Goal: Task Accomplishment & Management: Complete application form

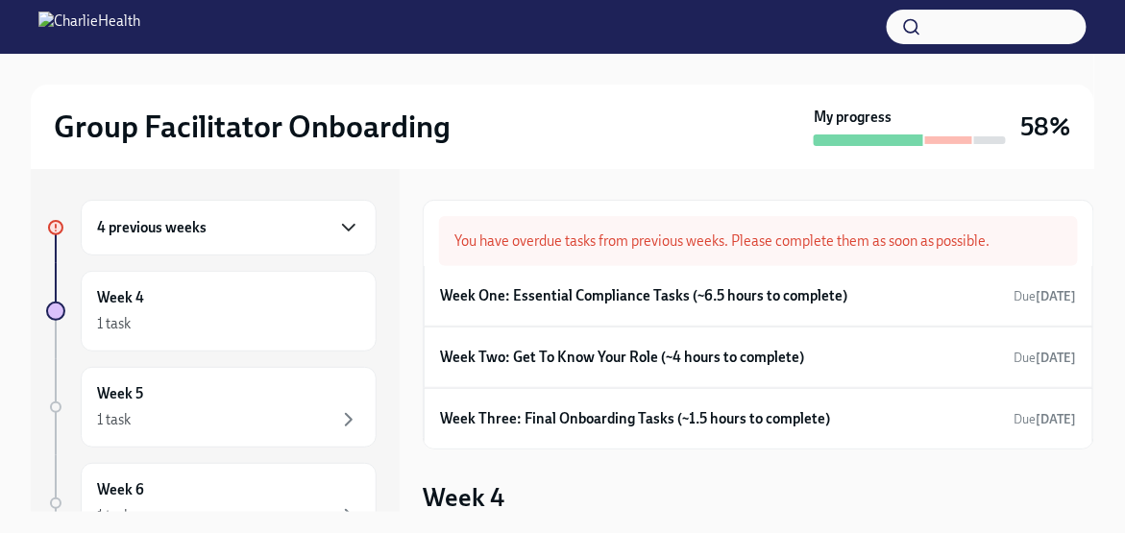
click at [337, 226] on icon "button" at bounding box center [348, 227] width 23 height 23
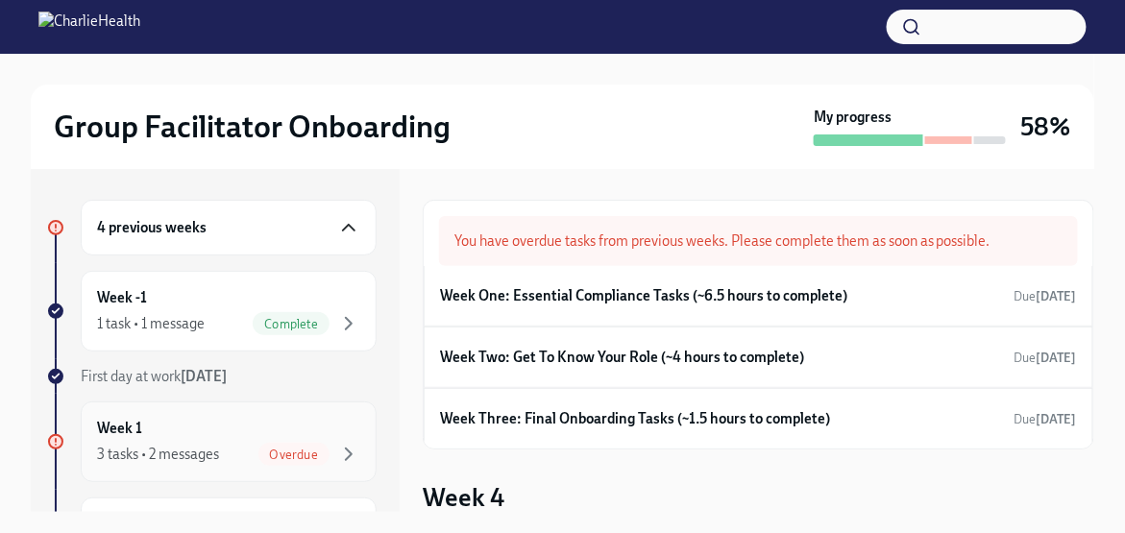
click at [316, 443] on div "Overdue" at bounding box center [309, 454] width 102 height 23
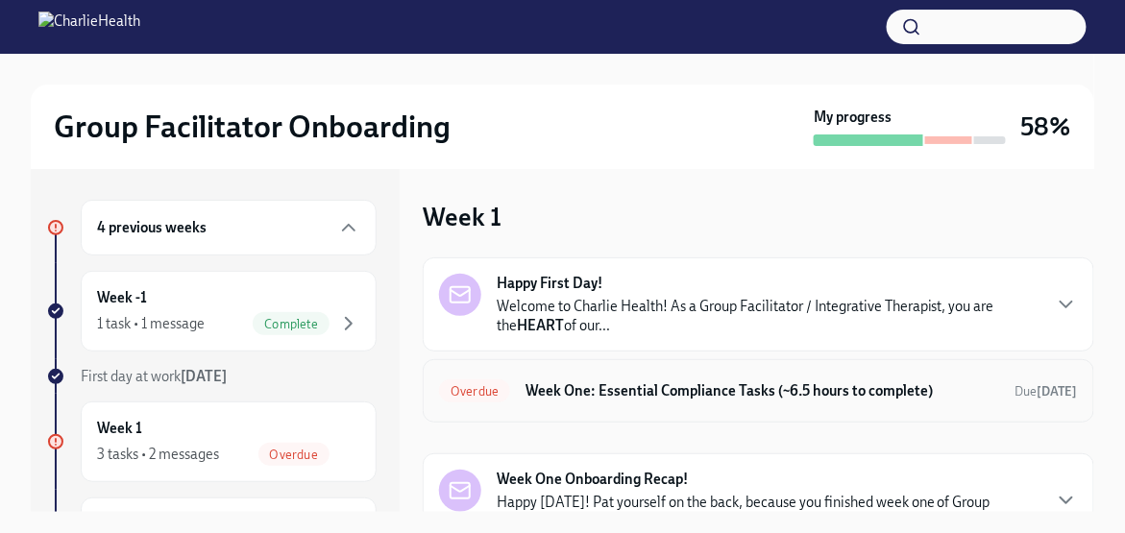
click at [664, 384] on h6 "Week One: Essential Compliance Tasks (~6.5 hours to complete)" at bounding box center [763, 391] width 475 height 21
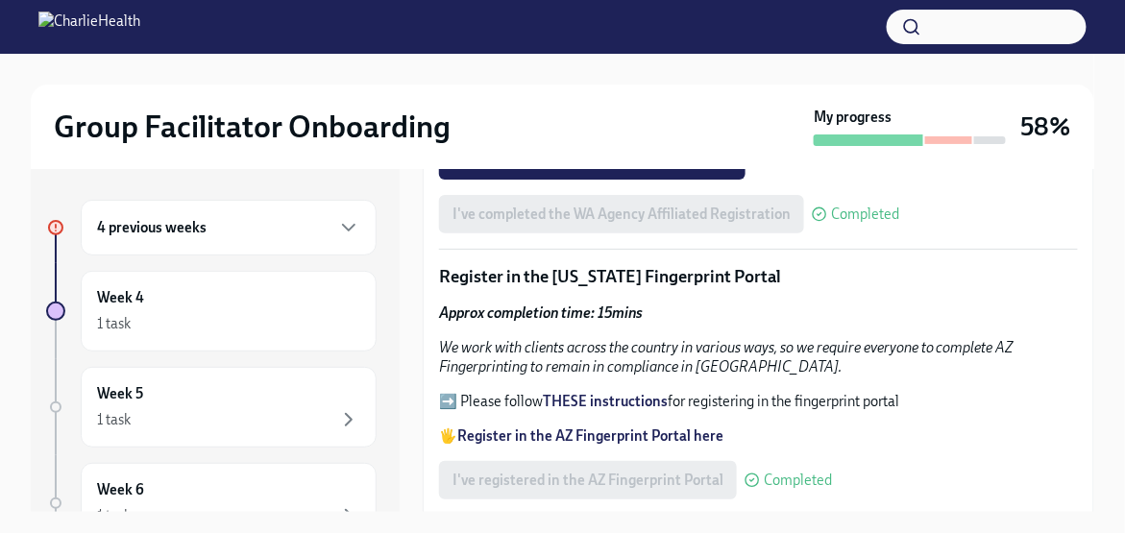
scroll to position [1826, 0]
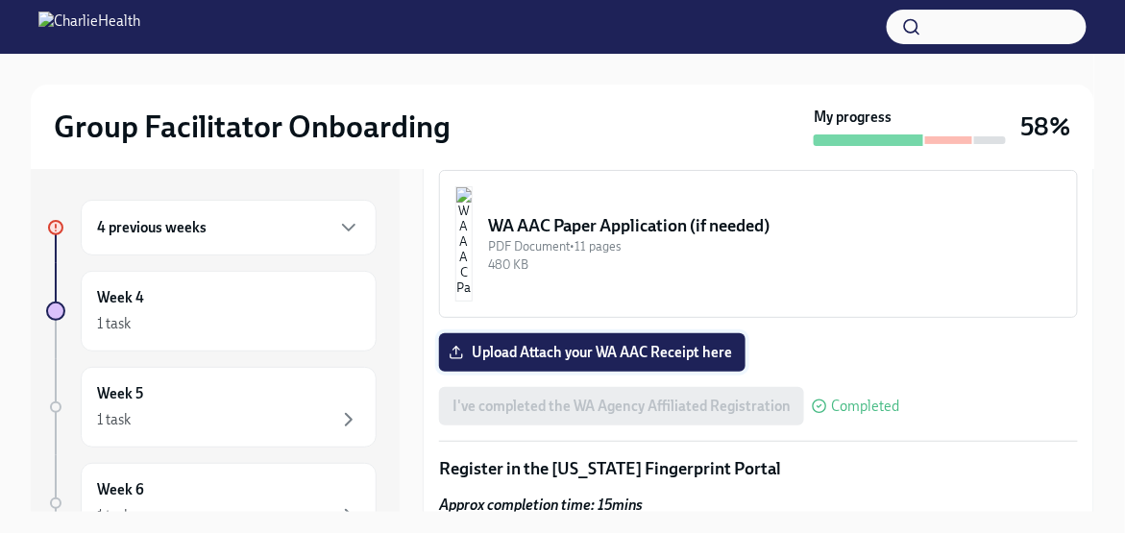
click at [664, 343] on span "Upload Attach your WA AAC Receipt here" at bounding box center [593, 352] width 280 height 19
click at [0, 0] on input "Upload Attach your WA AAC Receipt here" at bounding box center [0, 0] width 0 height 0
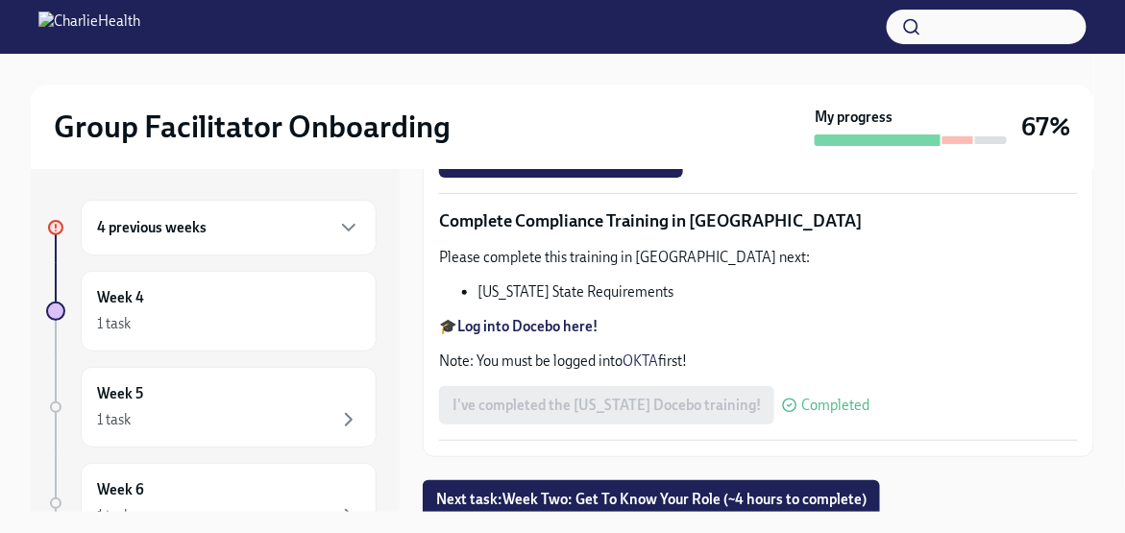
scroll to position [3357, 0]
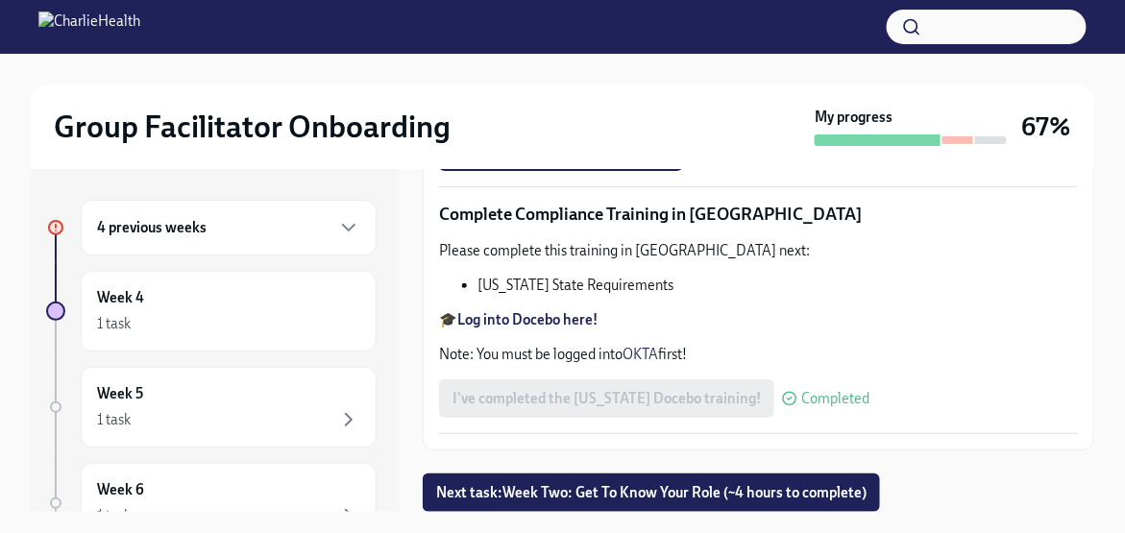
click at [0, 0] on input "[US_STATE]-state-telemedicine-training-[PERSON_NAME].pdf" at bounding box center [0, 0] width 0 height 0
click at [667, 502] on span "Next task : Week Two: Get To Know Your Role (~4 hours to complete)" at bounding box center [651, 492] width 431 height 19
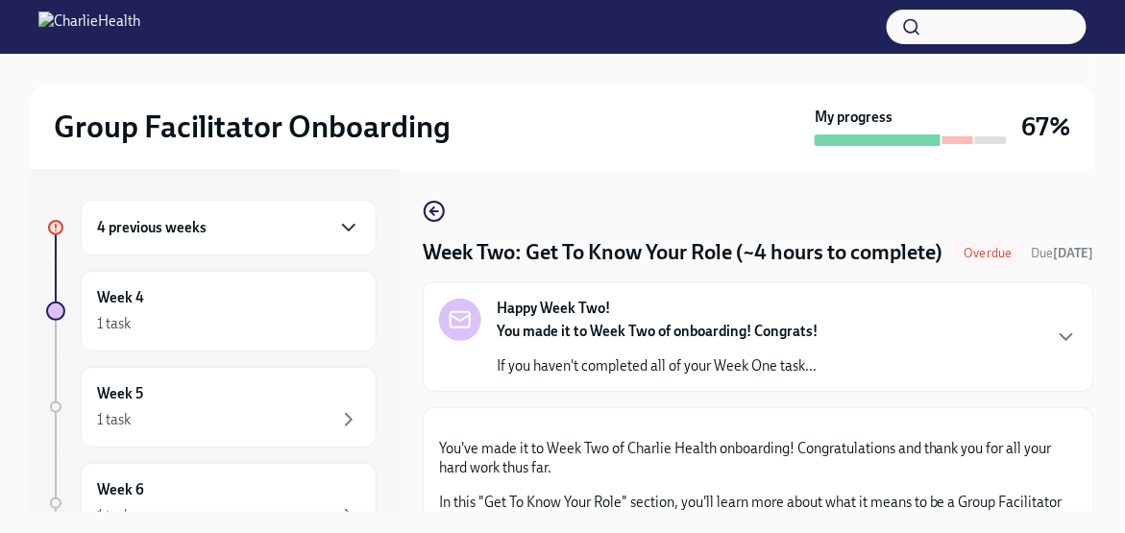
click at [337, 229] on icon "button" at bounding box center [348, 227] width 23 height 23
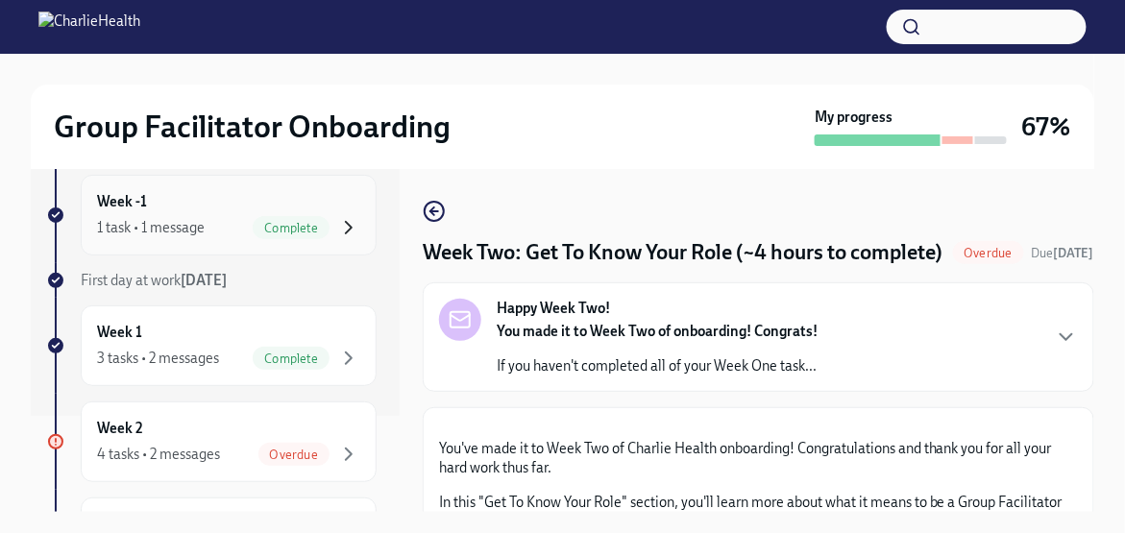
scroll to position [192, 0]
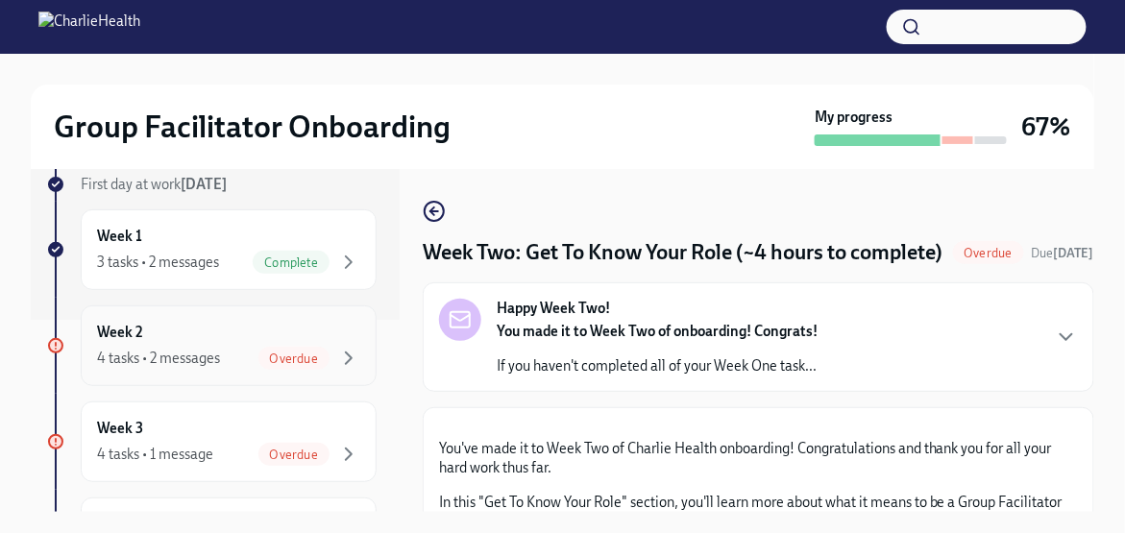
click at [300, 347] on div "Overdue" at bounding box center [293, 358] width 71 height 23
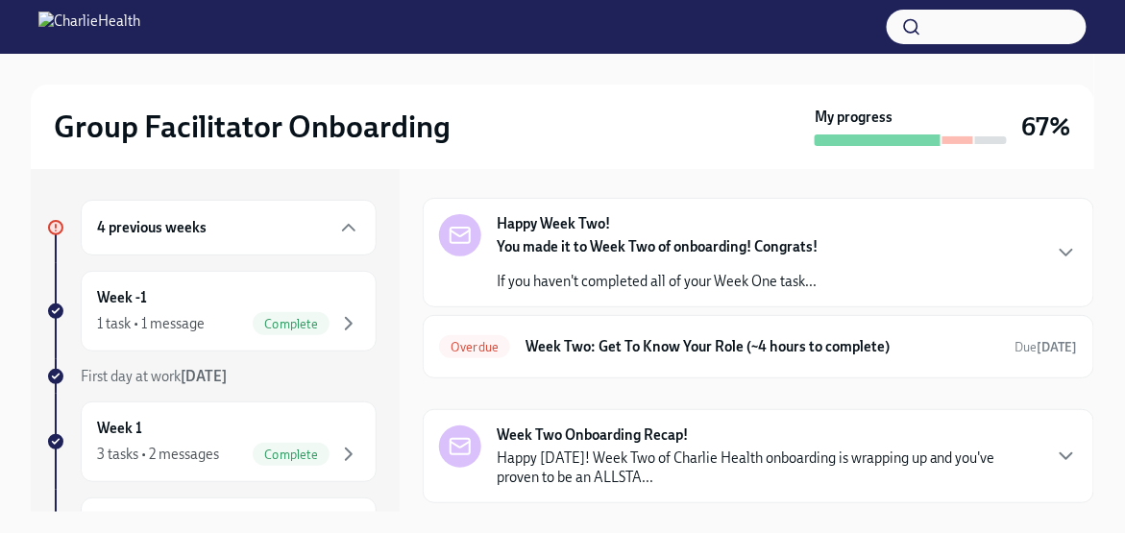
scroll to position [108, 0]
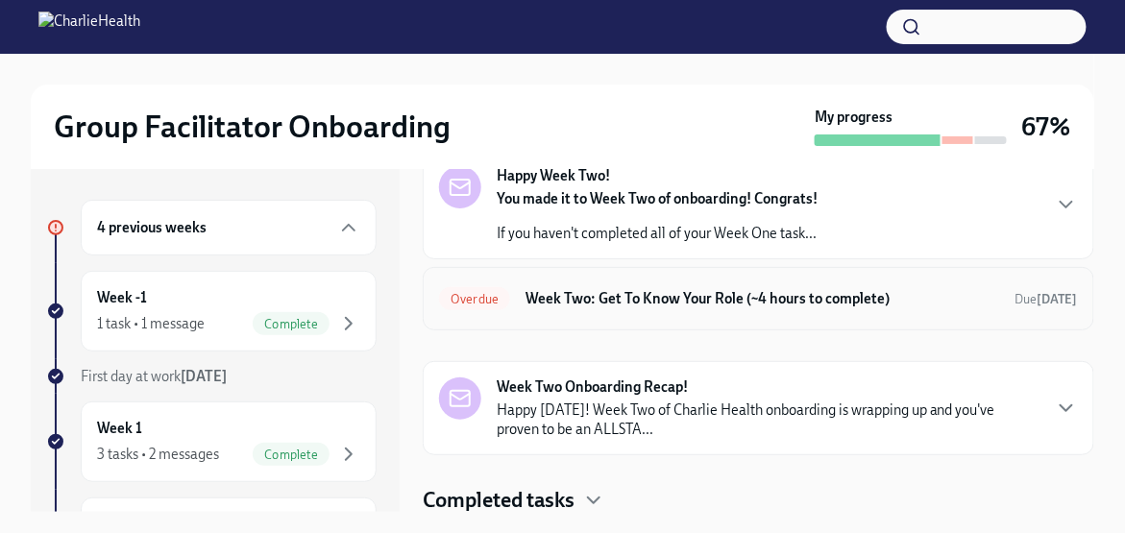
click at [639, 291] on h6 "Week Two: Get To Know Your Role (~4 hours to complete)" at bounding box center [763, 298] width 475 height 21
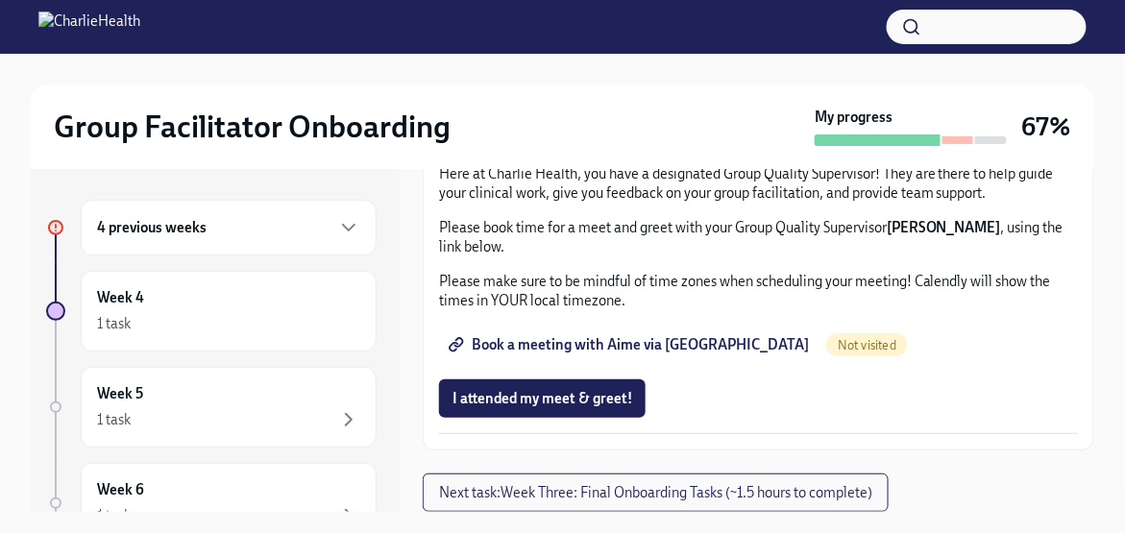
scroll to position [1934, 0]
click at [600, 407] on span "I attended my meet & greet!" at bounding box center [543, 398] width 180 height 19
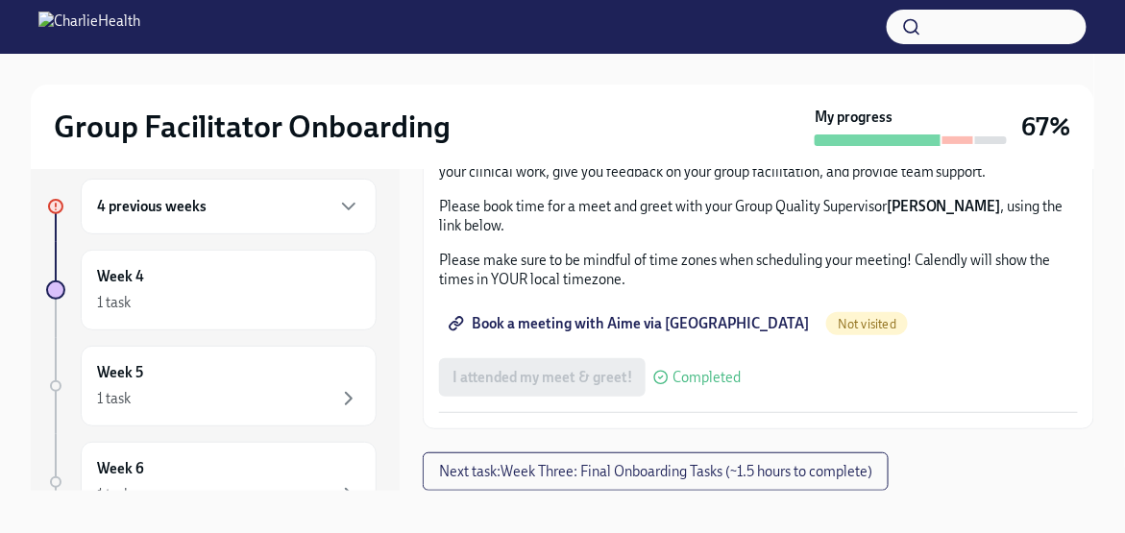
scroll to position [32, 0]
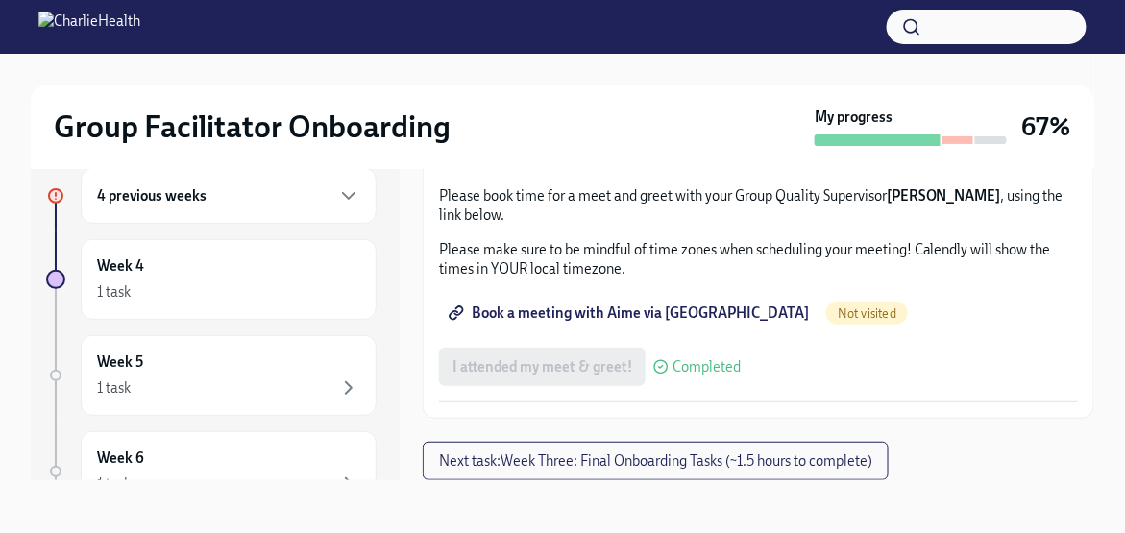
click at [615, 317] on span "Book a meeting with Aime via [GEOGRAPHIC_DATA]" at bounding box center [631, 313] width 357 height 19
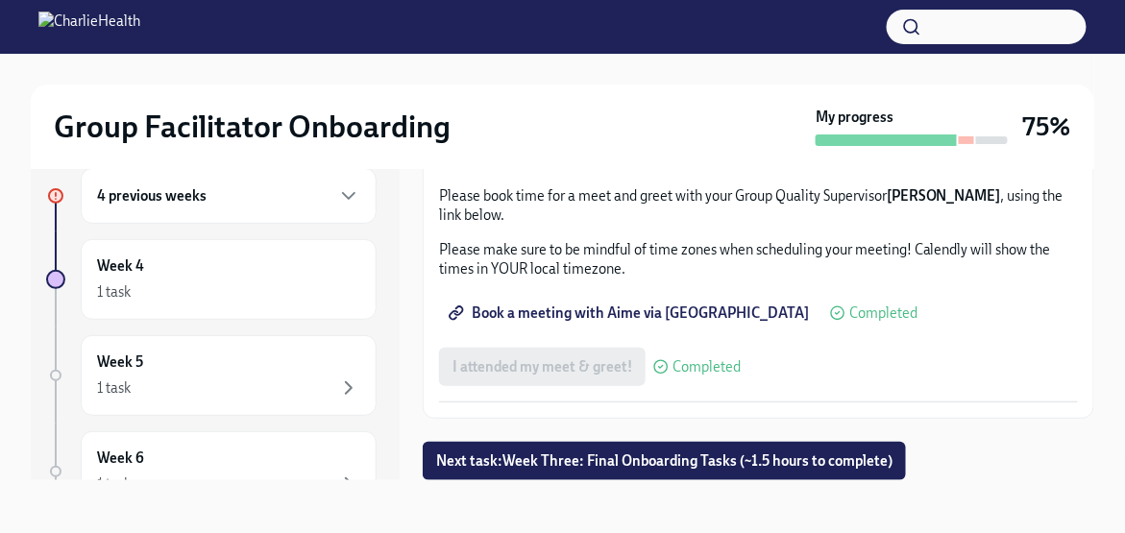
scroll to position [1935, 0]
click at [600, 465] on span "Next task : Week Three: Final Onboarding Tasks (~1.5 hours to complete)" at bounding box center [664, 461] width 456 height 19
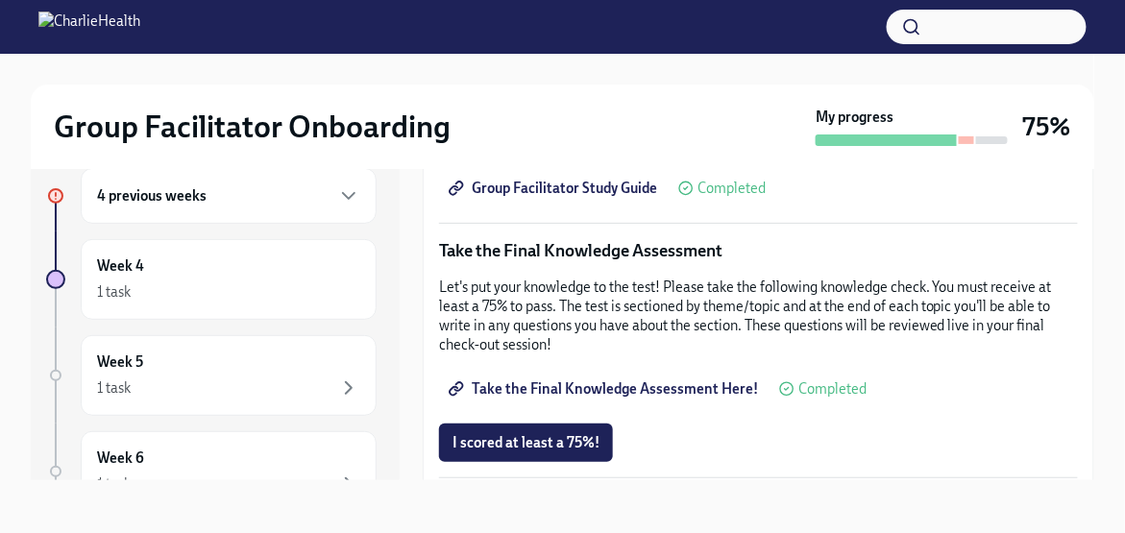
scroll to position [961, 0]
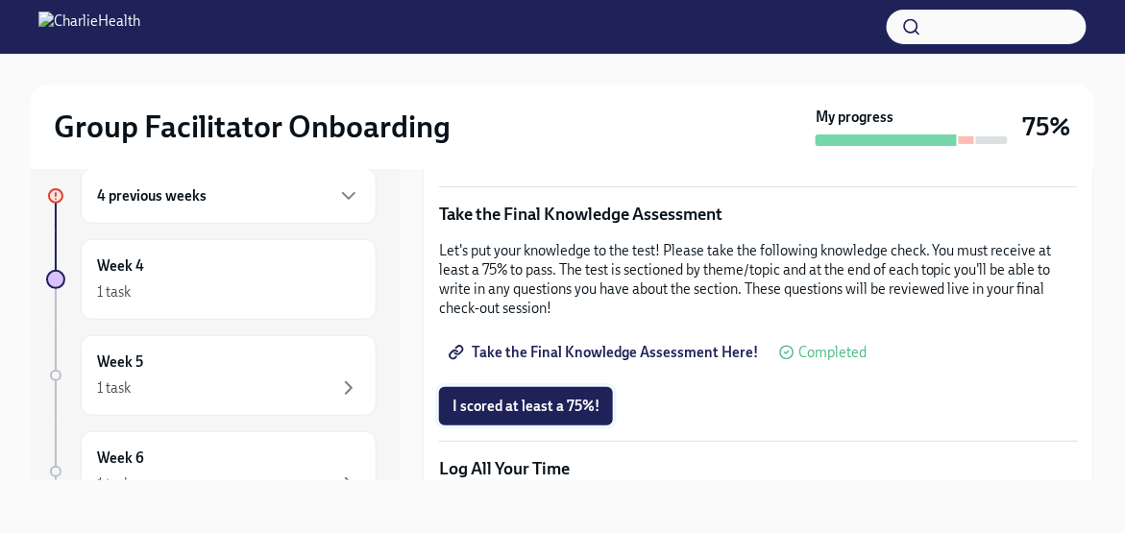
click at [508, 401] on span "I scored at least a 75%!" at bounding box center [526, 406] width 147 height 19
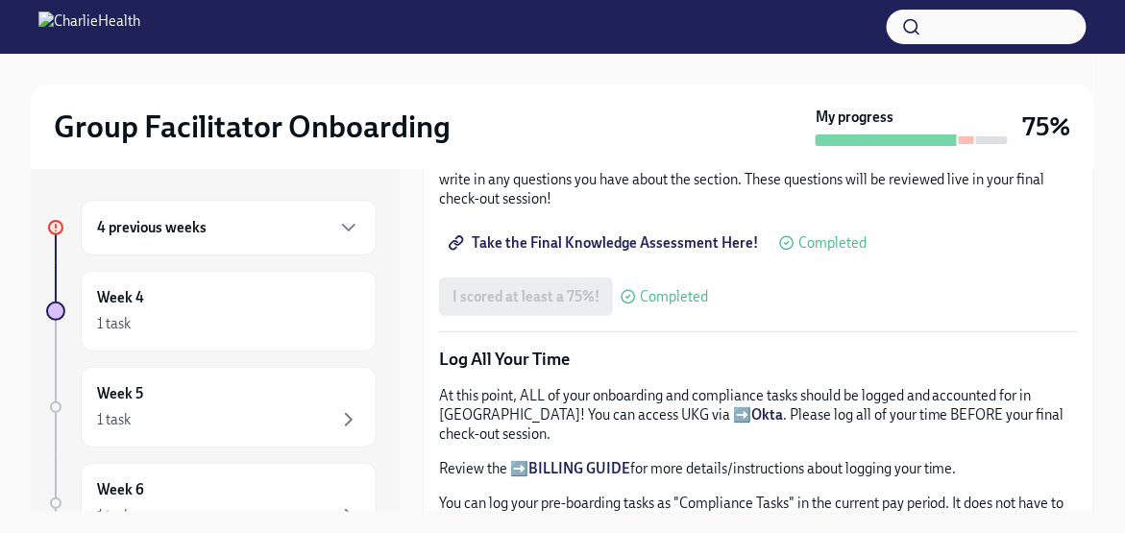
scroll to position [1006, 0]
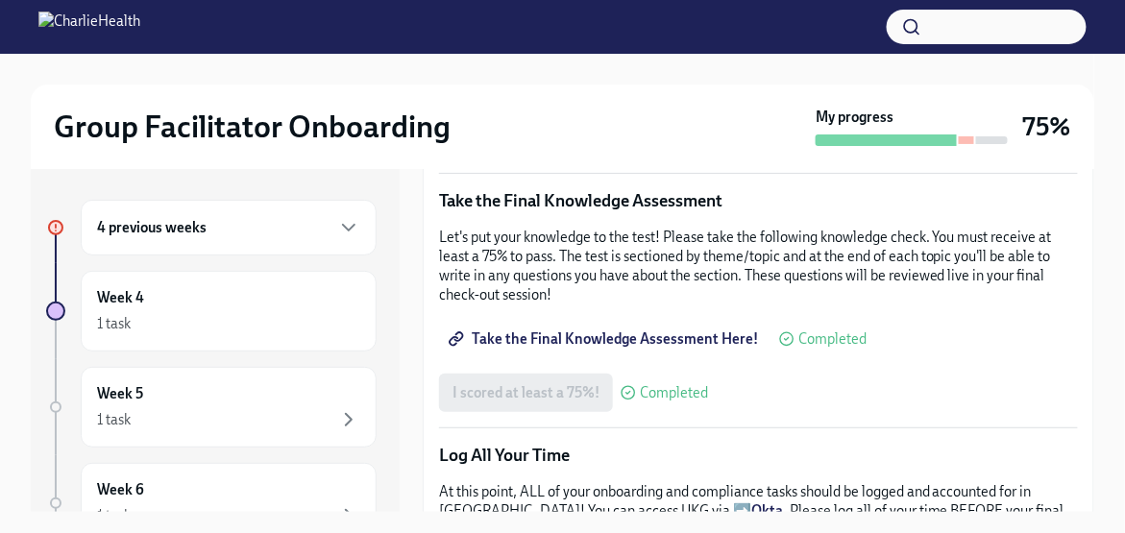
click at [606, 330] on span "Take the Final Knowledge Assessment Here!" at bounding box center [606, 339] width 306 height 19
click at [684, 330] on span "Take the Final Knowledge Assessment Here!" at bounding box center [606, 339] width 306 height 19
click at [569, 236] on p "Let's put your knowledge to the test! Please take the following knowledge check…" at bounding box center [758, 266] width 639 height 77
